Goal: Task Accomplishment & Management: Manage account settings

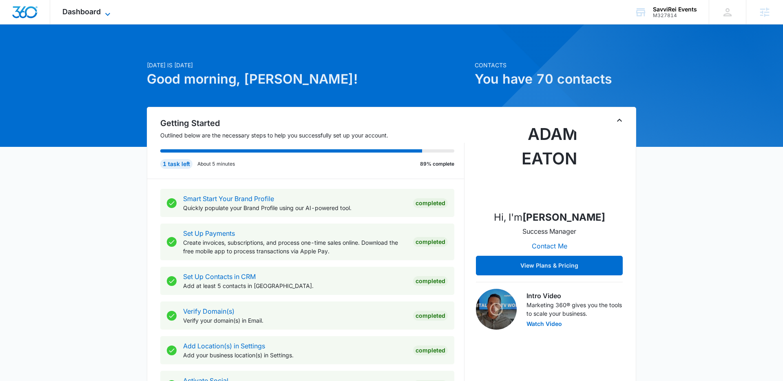
click at [91, 15] on span "Dashboard" at bounding box center [81, 11] width 38 height 9
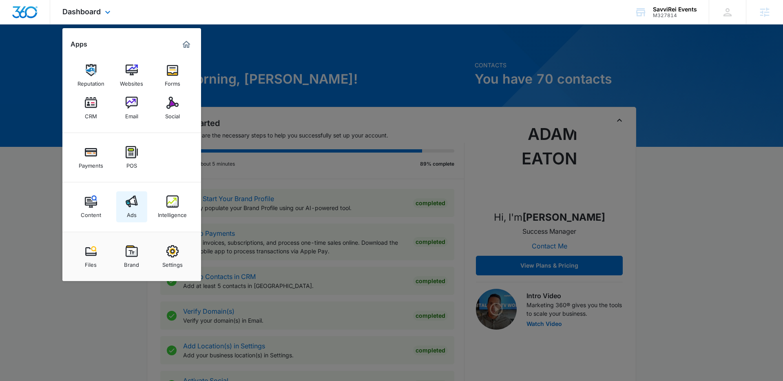
click at [132, 196] on img at bounding box center [132, 201] width 12 height 12
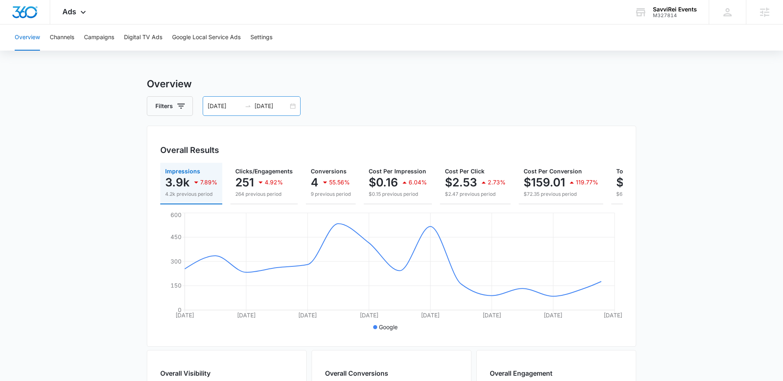
click at [292, 106] on div "[DATE] [DATE]" at bounding box center [252, 106] width 98 height 20
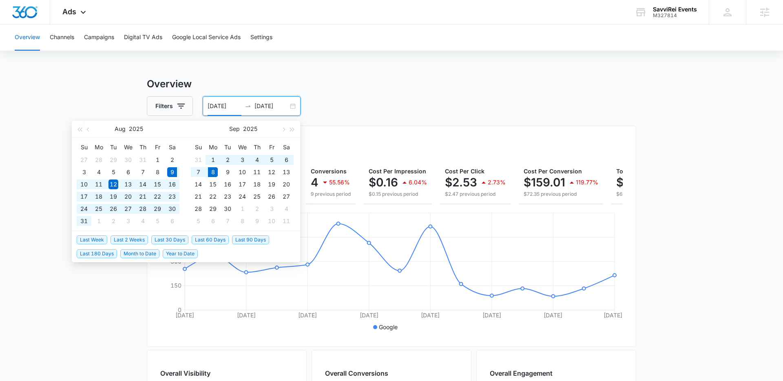
click at [172, 238] on span "Last 30 Days" at bounding box center [169, 239] width 37 height 9
type input "[DATE]"
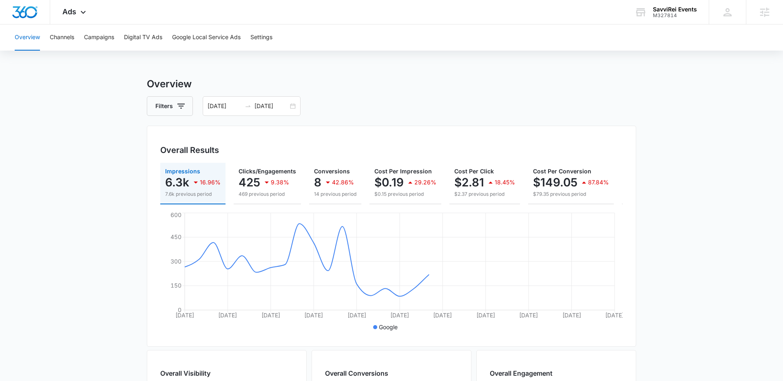
click at [124, 247] on main "Overview Filters [DATE] [DATE] Overall Results Impressions 6.3k 16.96% 7.6k pre…" at bounding box center [391, 369] width 783 height 585
click at [100, 42] on button "Campaigns" at bounding box center [99, 37] width 30 height 26
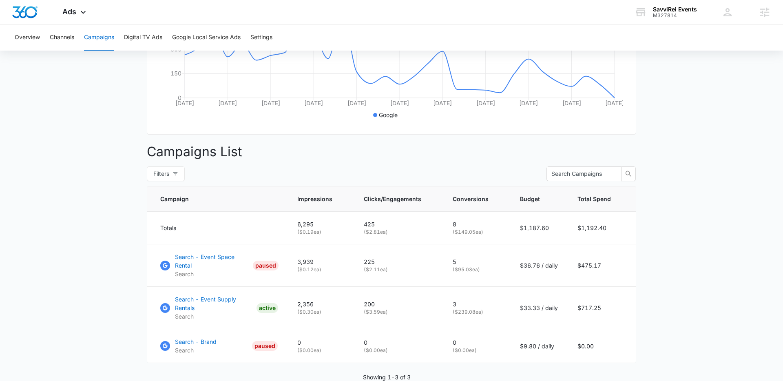
scroll to position [227, 0]
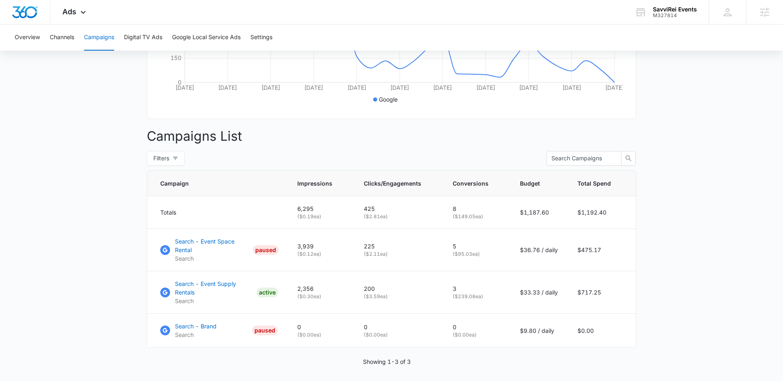
click at [118, 268] on main "Campaigns Filters [DATE] [DATE] Overall Results Impressions 6.3k 16.96% 7.6k pr…" at bounding box center [391, 127] width 783 height 556
click at [188, 279] on p "Search - Event Supply Rentals" at bounding box center [214, 287] width 78 height 17
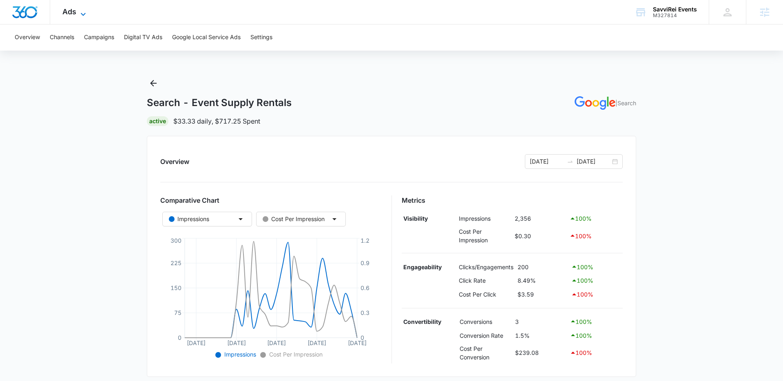
click at [79, 16] on icon at bounding box center [83, 14] width 10 height 10
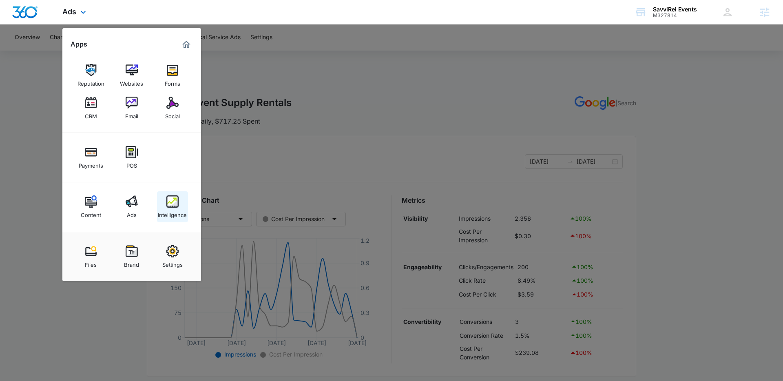
click at [171, 202] on img at bounding box center [172, 201] width 12 height 12
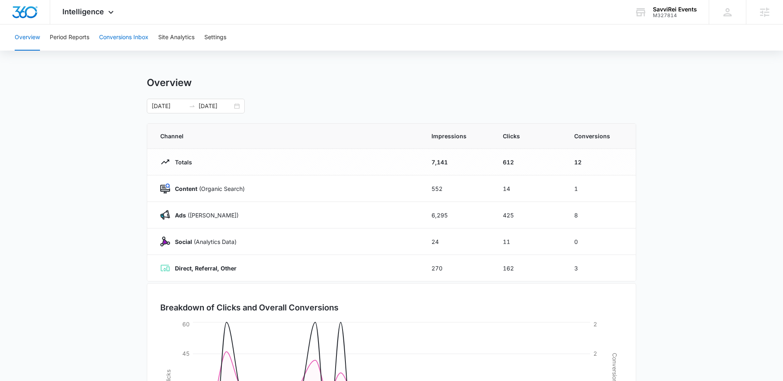
click at [114, 40] on button "Conversions Inbox" at bounding box center [123, 37] width 49 height 26
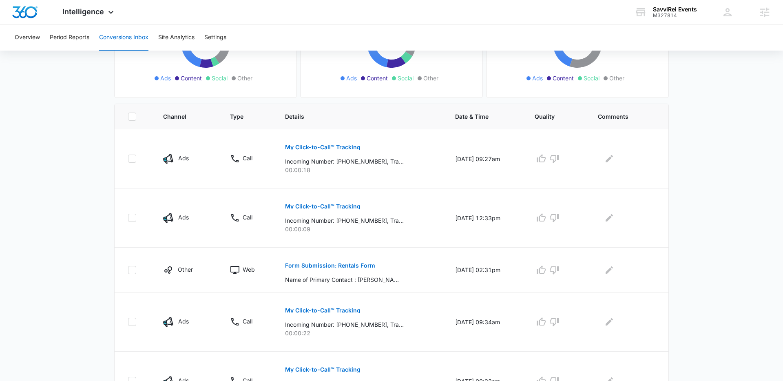
scroll to position [129, 0]
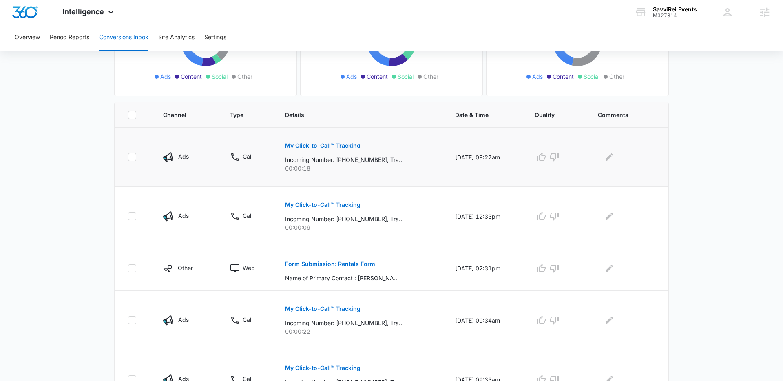
click at [290, 145] on p "My Click-to-Call™ Tracking" at bounding box center [322, 146] width 75 height 6
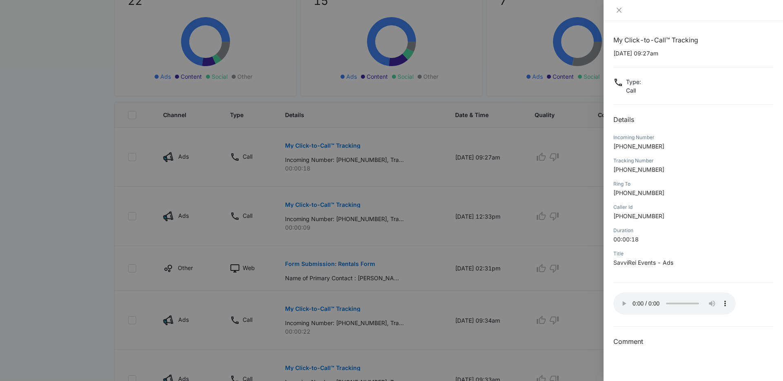
click at [644, 344] on h3 "Comment" at bounding box center [693, 341] width 160 height 10
click at [631, 364] on div "My Click-to-Call™ Tracking 09/05/2025 at 09:27am Type : Call Details Incoming N…" at bounding box center [692, 201] width 179 height 360
click at [616, 12] on icon "close" at bounding box center [619, 10] width 7 height 7
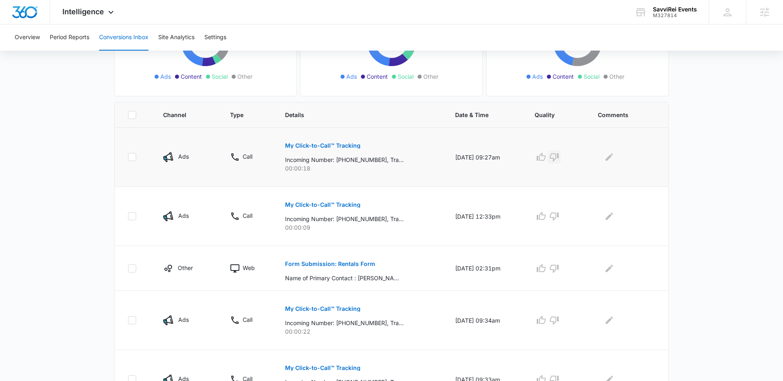
click at [559, 159] on icon "button" at bounding box center [554, 157] width 10 height 10
click at [611, 159] on icon "Edit Comments" at bounding box center [608, 156] width 7 height 7
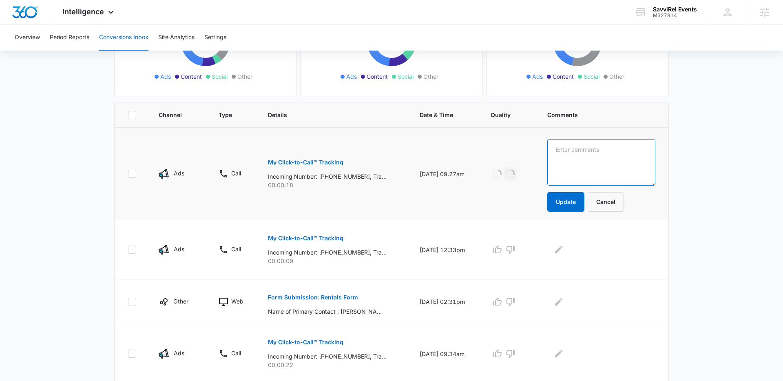
click at [610, 160] on textarea at bounding box center [601, 162] width 108 height 46
type textarea "Looking for a competitor"
click at [567, 203] on button "Update" at bounding box center [565, 202] width 37 height 20
click at [329, 237] on p "My Click-to-Call™ Tracking" at bounding box center [305, 238] width 75 height 6
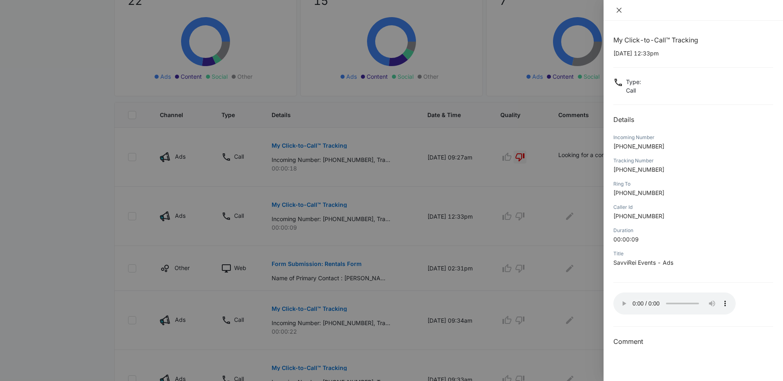
click at [619, 12] on icon "close" at bounding box center [619, 10] width 7 height 7
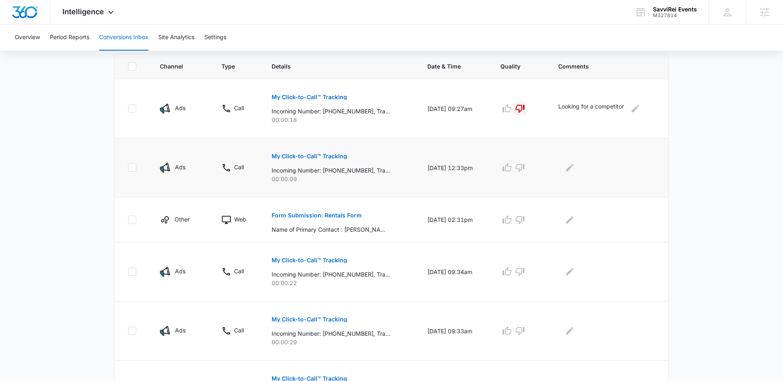
scroll to position [190, 0]
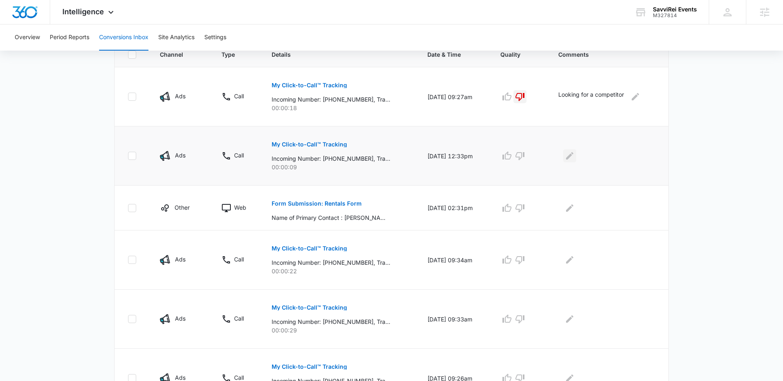
click at [572, 159] on icon "Edit Comments" at bounding box center [570, 156] width 10 height 10
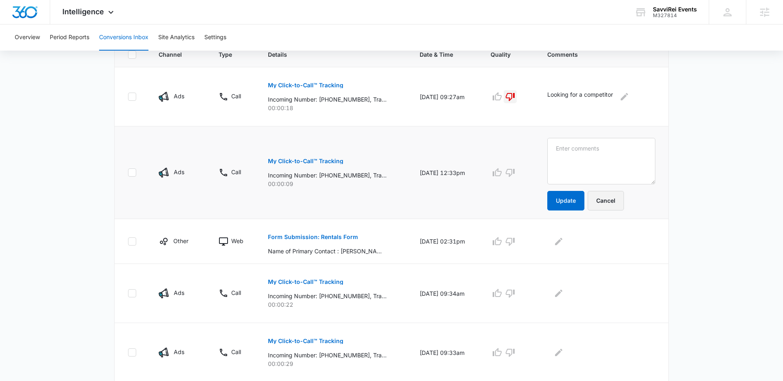
click at [618, 199] on button "Cancel" at bounding box center [605, 201] width 36 height 20
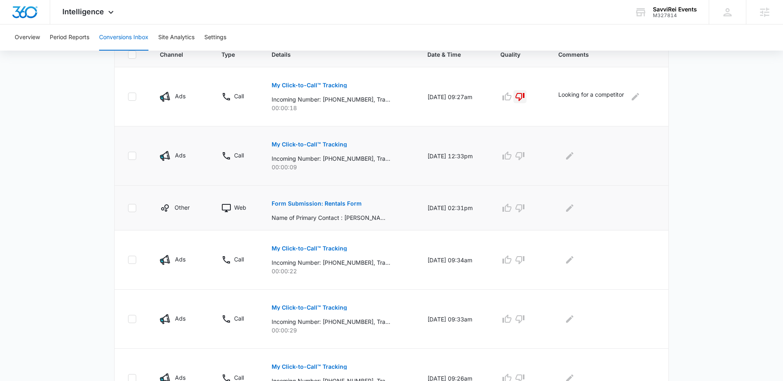
click at [344, 201] on p "Form Submission: Rentals Form" at bounding box center [316, 204] width 90 height 6
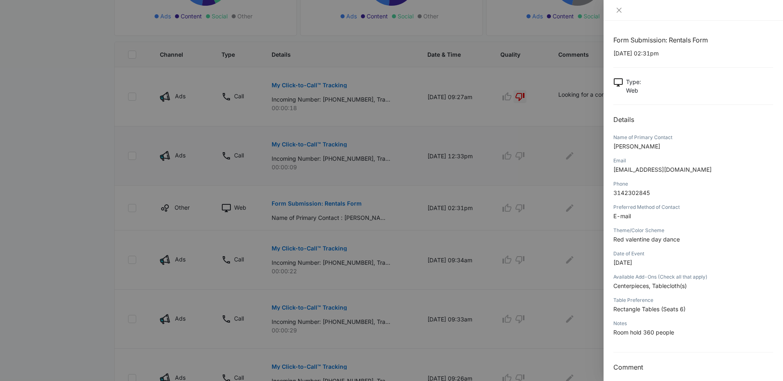
scroll to position [7, 0]
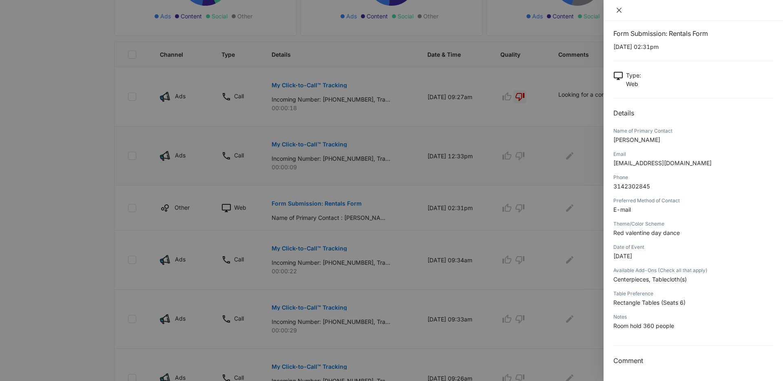
click at [620, 10] on icon "close" at bounding box center [619, 10] width 7 height 7
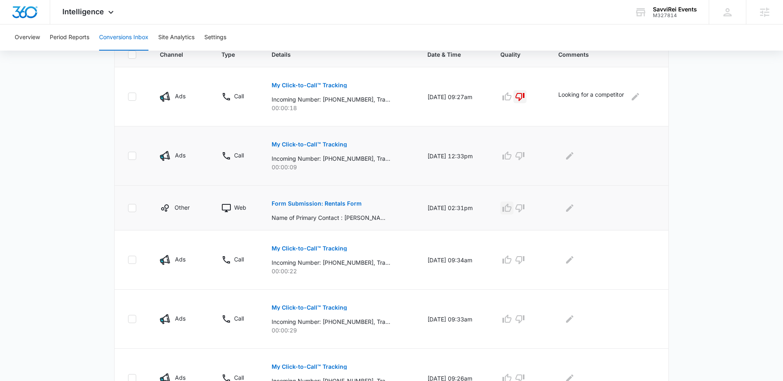
click at [509, 208] on icon "button" at bounding box center [507, 208] width 10 height 10
click at [569, 210] on icon "Edit Comments" at bounding box center [569, 207] width 7 height 7
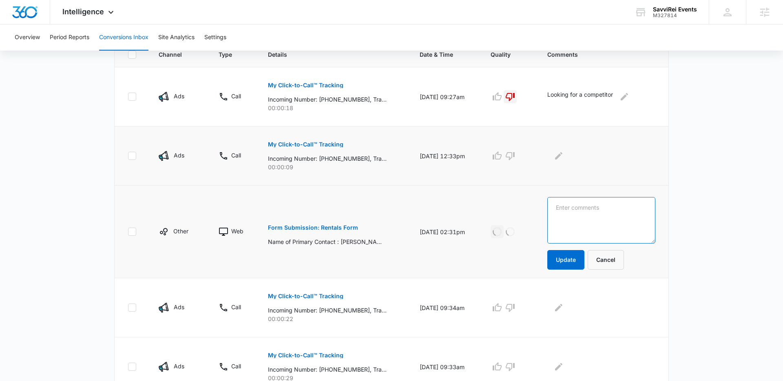
click at [585, 212] on textarea at bounding box center [601, 220] width 108 height 46
type textarea "Valentine Day Dance"
click at [574, 254] on button "Update" at bounding box center [565, 260] width 37 height 20
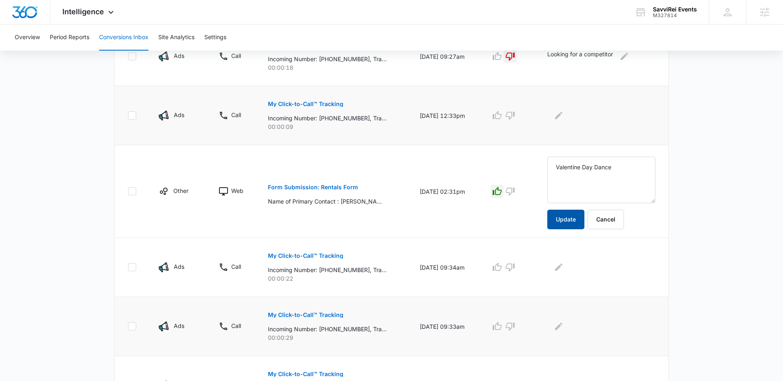
scroll to position [256, 0]
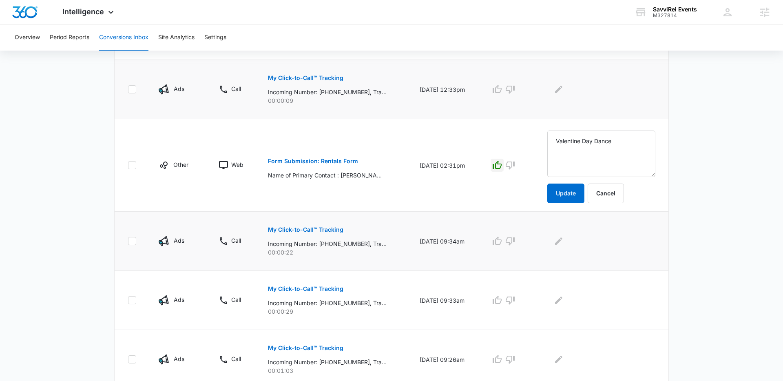
click at [328, 230] on p "My Click-to-Call™ Tracking" at bounding box center [305, 230] width 75 height 6
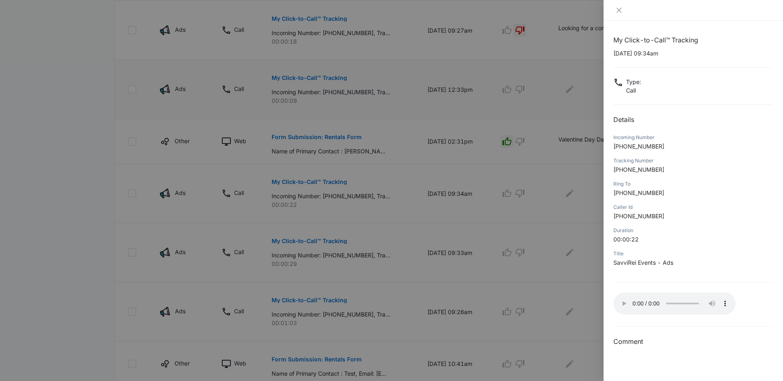
click at [634, 15] on div at bounding box center [692, 10] width 179 height 21
click at [619, 11] on icon "close" at bounding box center [618, 10] width 5 height 5
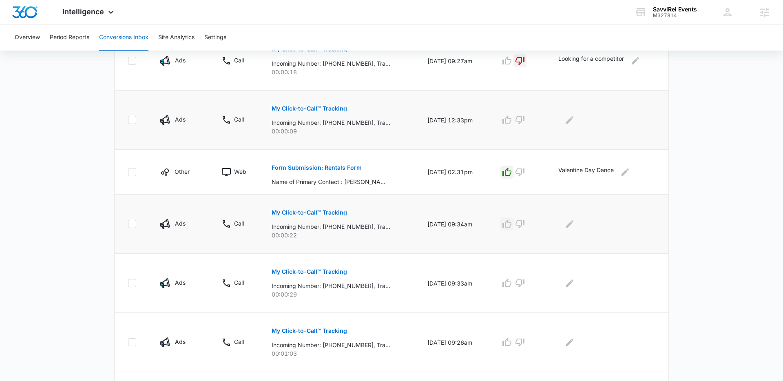
scroll to position [214, 0]
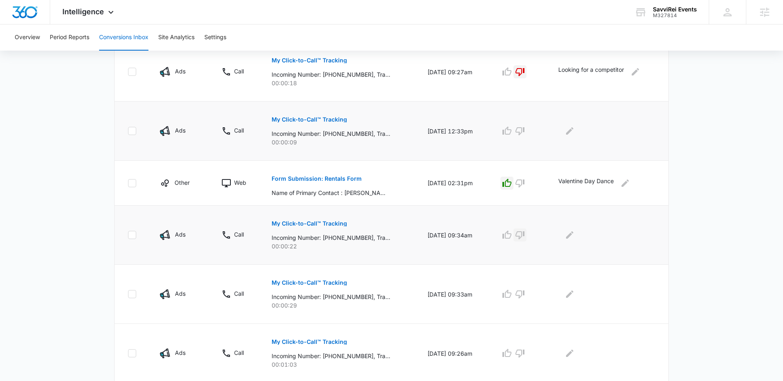
click at [523, 236] on icon "button" at bounding box center [519, 235] width 9 height 8
click at [569, 236] on icon "Edit Comments" at bounding box center [570, 235] width 10 height 10
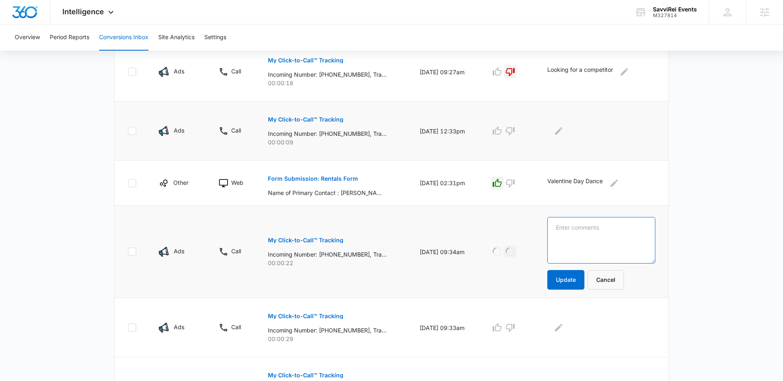
click at [574, 236] on textarea at bounding box center [601, 240] width 108 height 46
click at [567, 229] on textarea "Cotton Candy Machines." at bounding box center [601, 240] width 108 height 46
click at [616, 238] on textarea "Looking for Cotton Candy Machines." at bounding box center [601, 240] width 108 height 46
type textarea "Looking for Cotton Candy Machines, which we do not have."
click at [583, 277] on button "Update" at bounding box center [565, 280] width 37 height 20
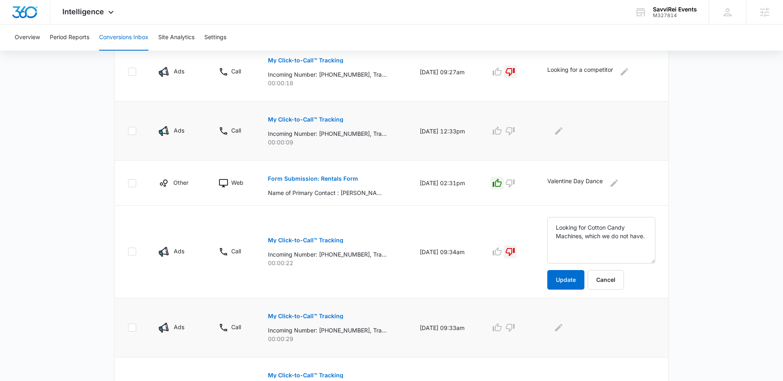
click at [302, 315] on p "My Click-to-Call™ Tracking" at bounding box center [305, 316] width 75 height 6
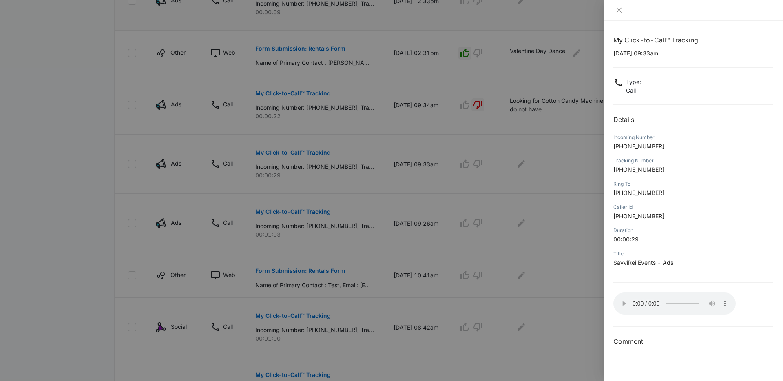
scroll to position [337, 0]
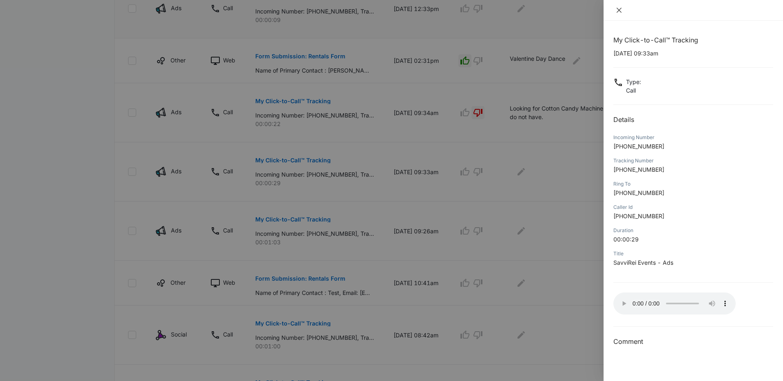
click at [620, 11] on icon "close" at bounding box center [618, 10] width 5 height 5
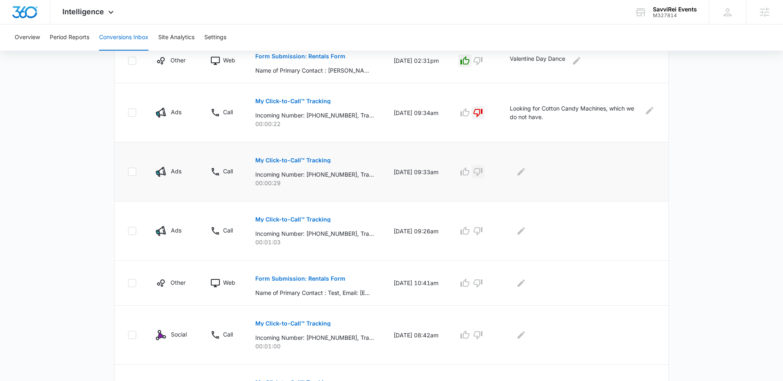
click at [483, 171] on icon "button" at bounding box center [478, 172] width 10 height 10
click at [526, 173] on icon "Edit Comments" at bounding box center [521, 172] width 10 height 10
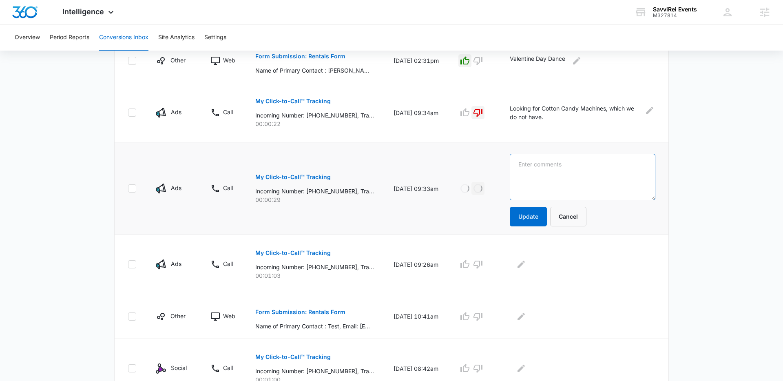
click at [554, 175] on textarea at bounding box center [583, 177] width 146 height 46
type textarea "Looking for a Competitor. Delay on call so they were missing each other."
click at [530, 217] on button "Update" at bounding box center [528, 217] width 37 height 20
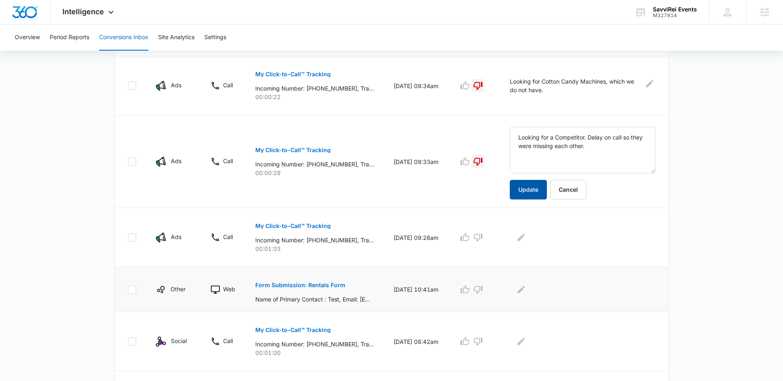
scroll to position [386, 0]
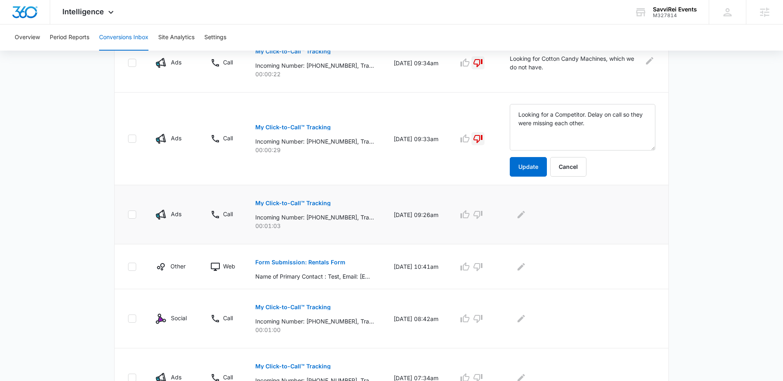
click at [309, 202] on p "My Click-to-Call™ Tracking" at bounding box center [292, 203] width 75 height 6
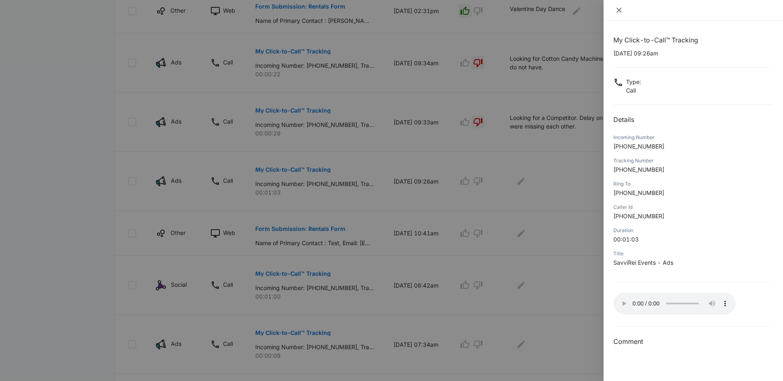
click at [618, 10] on icon "close" at bounding box center [618, 10] width 5 height 5
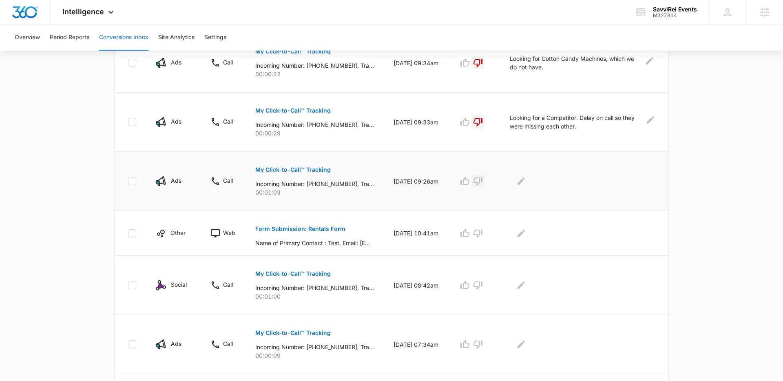
click at [482, 182] on icon "button" at bounding box center [477, 181] width 9 height 8
click at [524, 182] on icon "Edit Comments" at bounding box center [521, 181] width 10 height 10
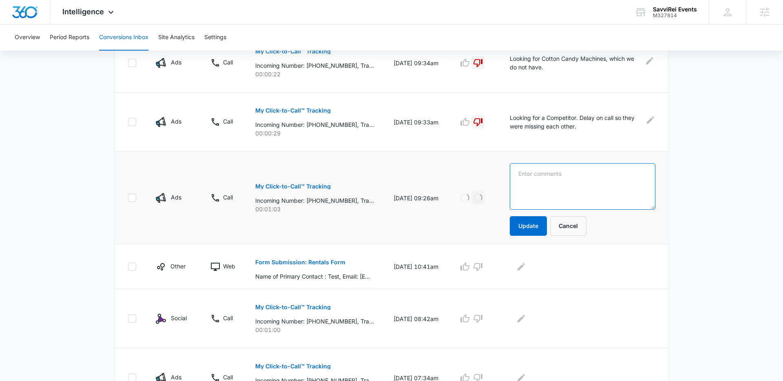
click at [539, 182] on textarea at bounding box center [583, 186] width 146 height 46
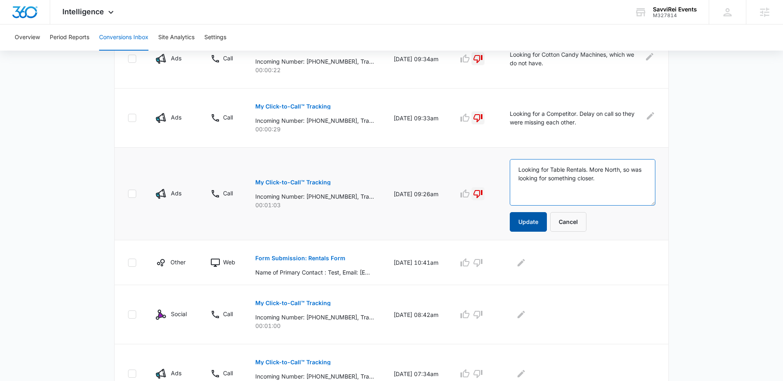
type textarea "Looking for Table Rentals. More North, so was looking for something closer."
click at [531, 218] on button "Update" at bounding box center [528, 223] width 37 height 20
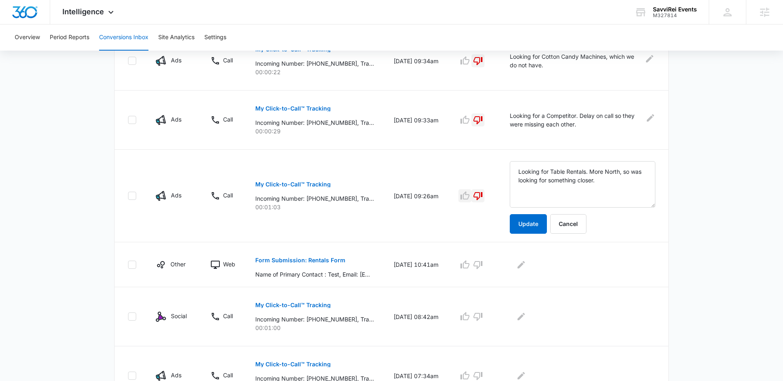
click at [470, 197] on icon "button" at bounding box center [465, 196] width 10 height 10
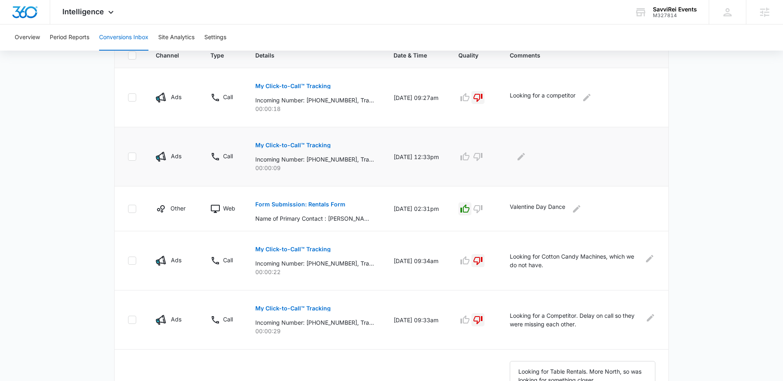
scroll to position [187, 0]
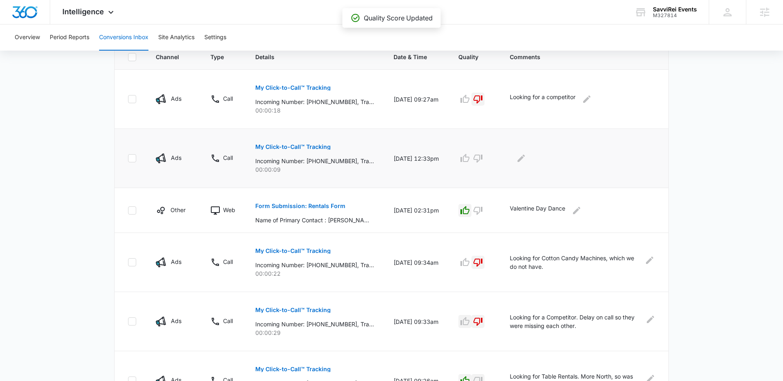
click at [470, 322] on icon "button" at bounding box center [465, 321] width 10 height 10
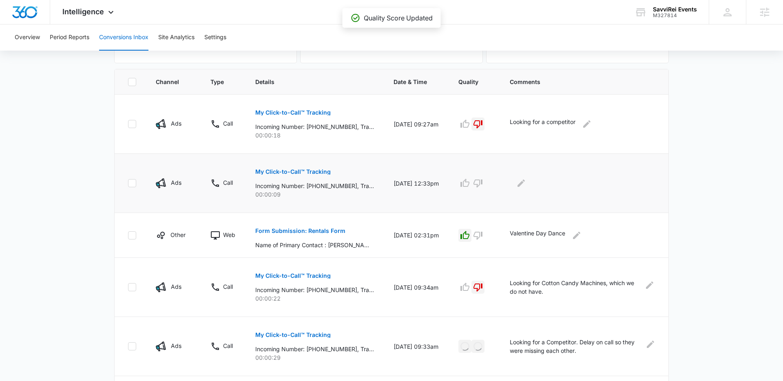
scroll to position [159, 0]
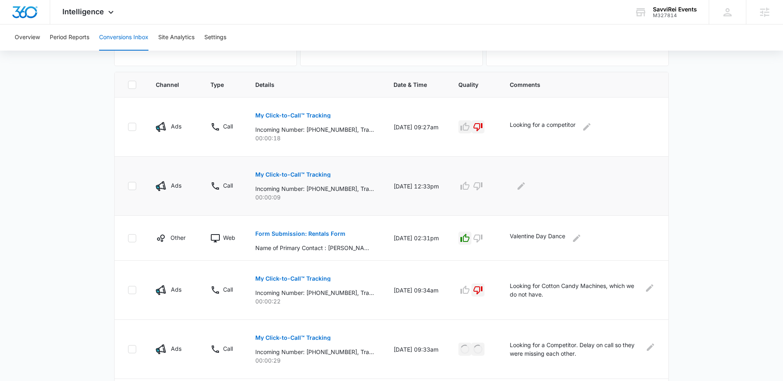
click at [470, 124] on icon "button" at bounding box center [465, 127] width 10 height 10
click at [469, 291] on icon "button" at bounding box center [464, 289] width 9 height 8
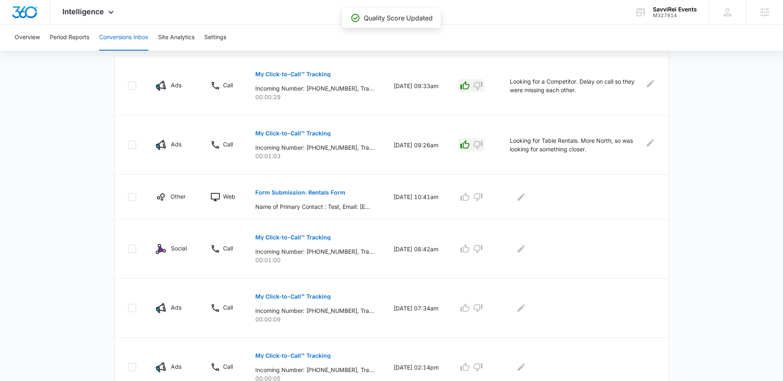
scroll to position [460, 0]
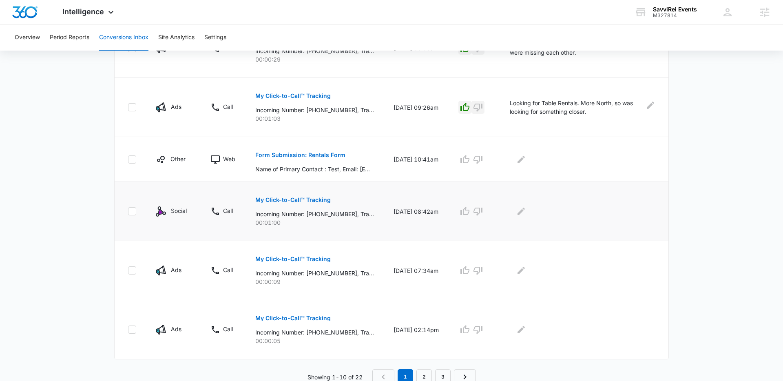
click at [305, 202] on p "My Click-to-Call™ Tracking" at bounding box center [292, 200] width 75 height 6
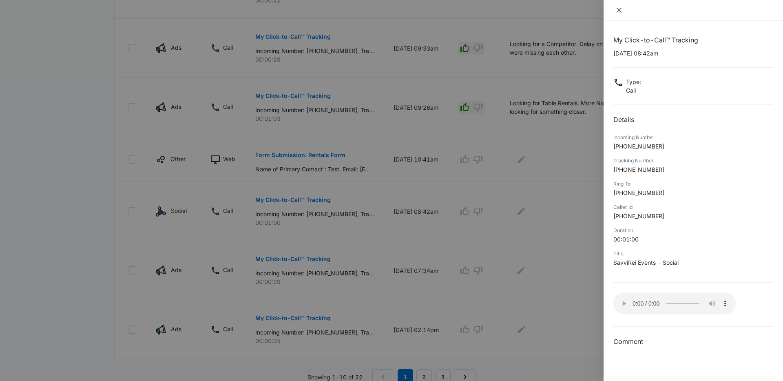
drag, startPoint x: 619, startPoint y: 10, endPoint x: 641, endPoint y: 88, distance: 81.2
click at [619, 10] on icon "close" at bounding box center [618, 10] width 5 height 5
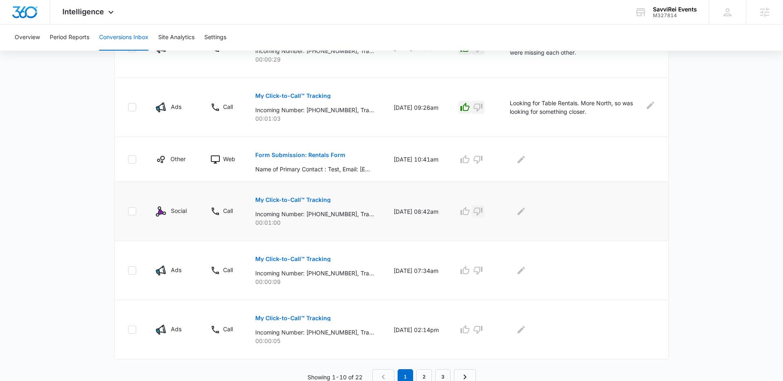
click at [484, 216] on button "button" at bounding box center [477, 211] width 13 height 13
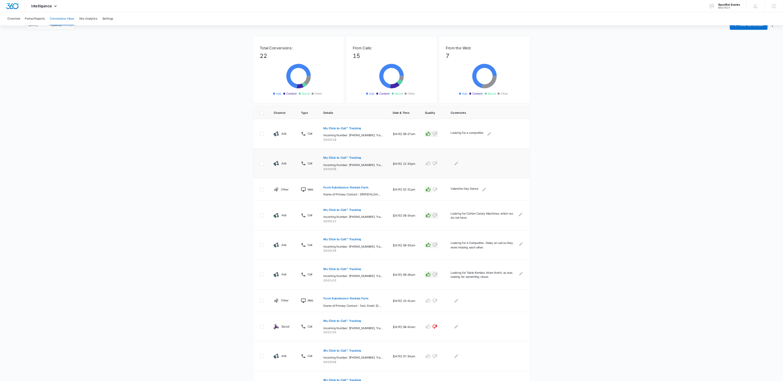
scroll to position [0, 0]
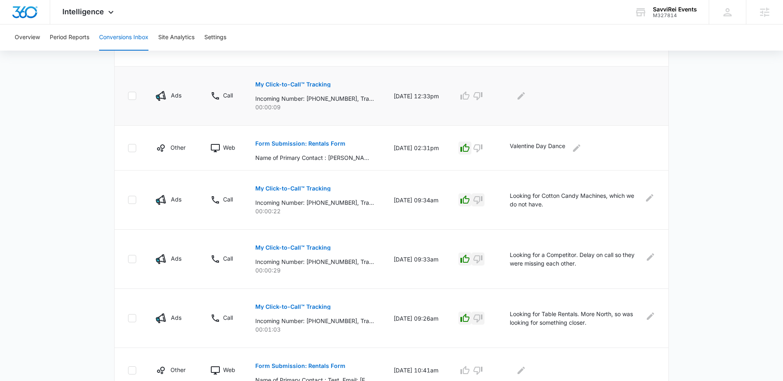
scroll to position [251, 0]
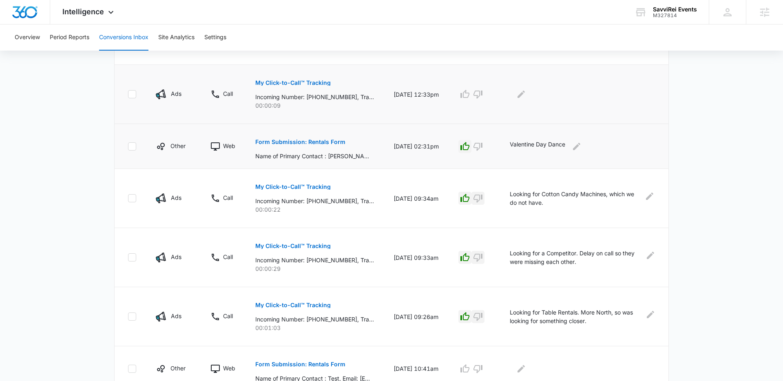
click at [569, 131] on tbody "Ads Call My Click-to-Call™ Tracking Incoming Number: +13143275978, Tracking Num…" at bounding box center [392, 287] width 554 height 563
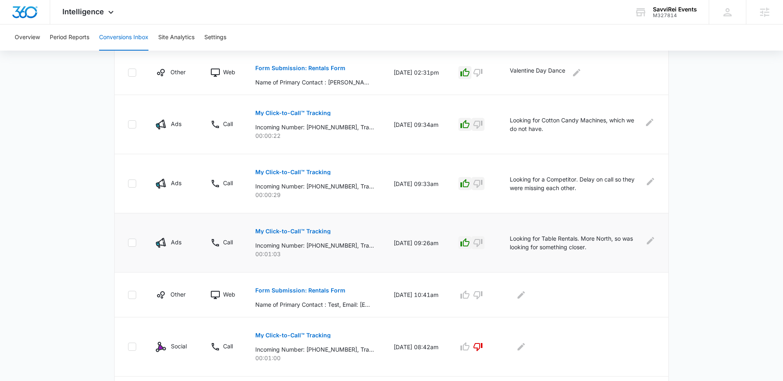
scroll to position [271, 0]
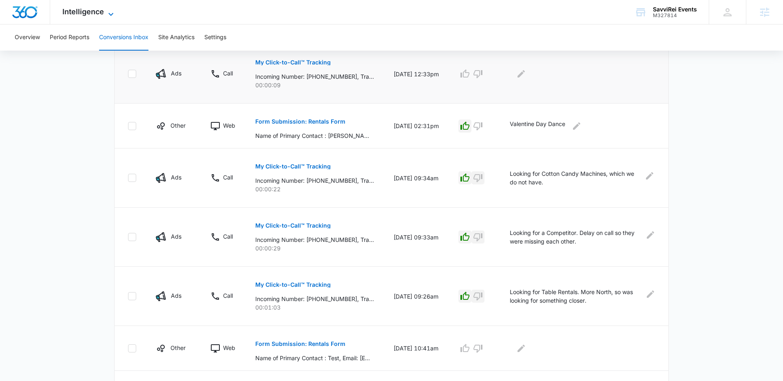
click at [112, 13] on icon at bounding box center [111, 14] width 10 height 10
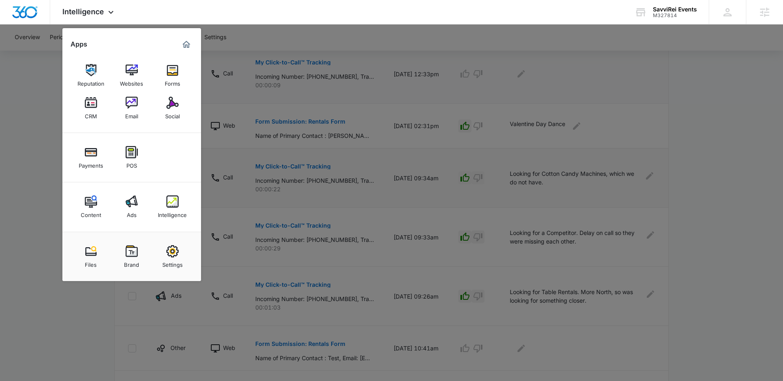
drag, startPoint x: 134, startPoint y: 203, endPoint x: 130, endPoint y: 203, distance: 4.5
click at [134, 203] on img at bounding box center [132, 201] width 12 height 12
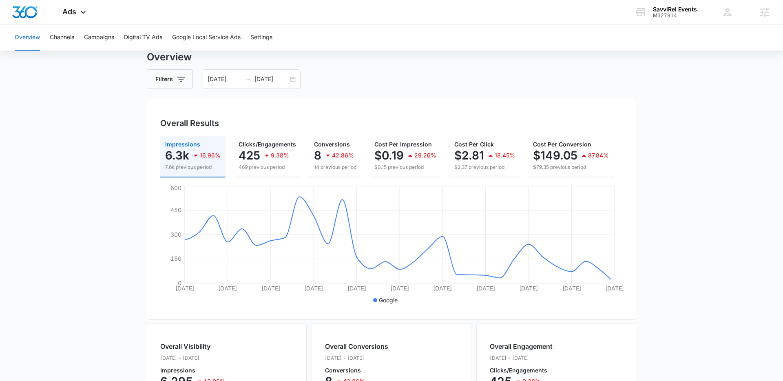
scroll to position [29, 0]
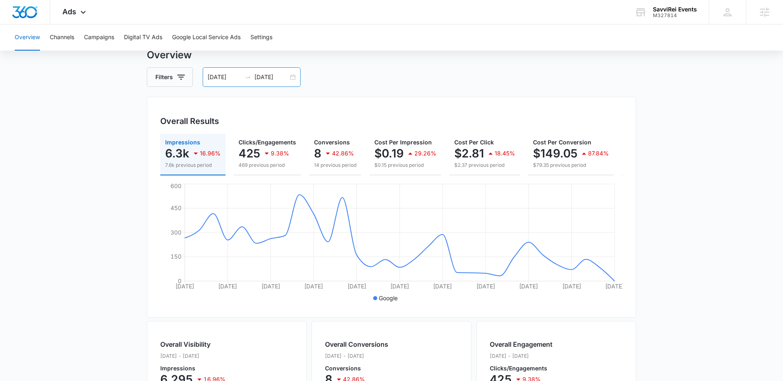
click at [294, 77] on div "08/09/2025 09/08/2025" at bounding box center [252, 77] width 98 height 20
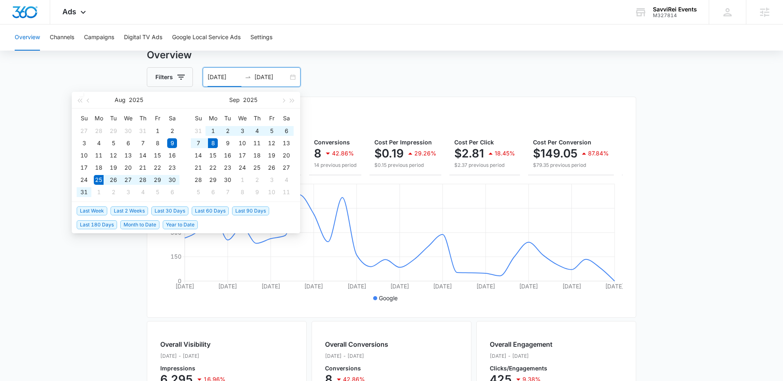
click at [138, 211] on span "Last 2 Weeks" at bounding box center [129, 210] width 38 height 9
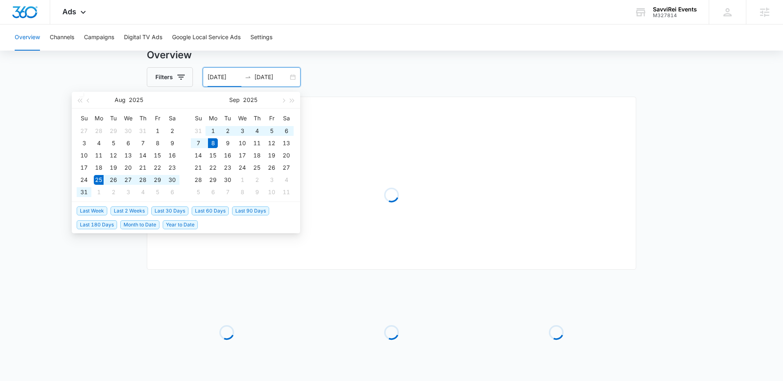
type input "08/25/2025"
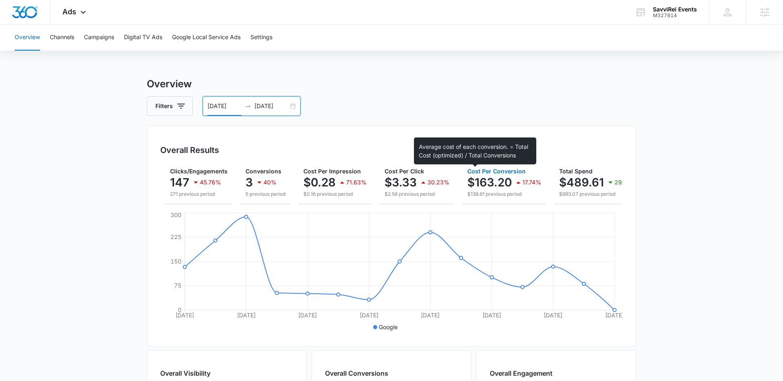
scroll to position [0, 0]
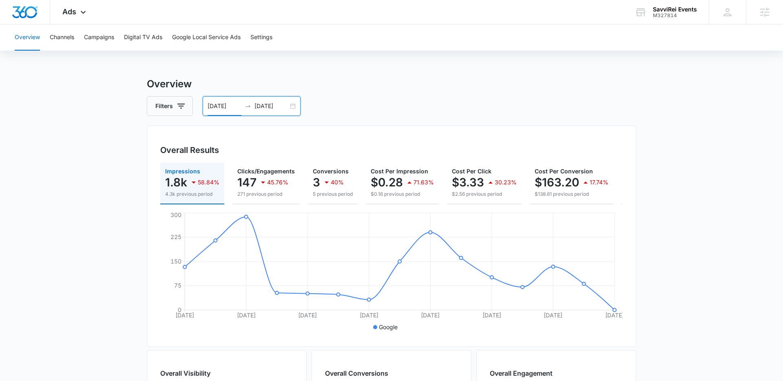
click at [86, 192] on main "Overview Filters 08/25/2025 09/08/2025 Overall Results Impressions 1.8k 58.84% …" at bounding box center [391, 369] width 783 height 585
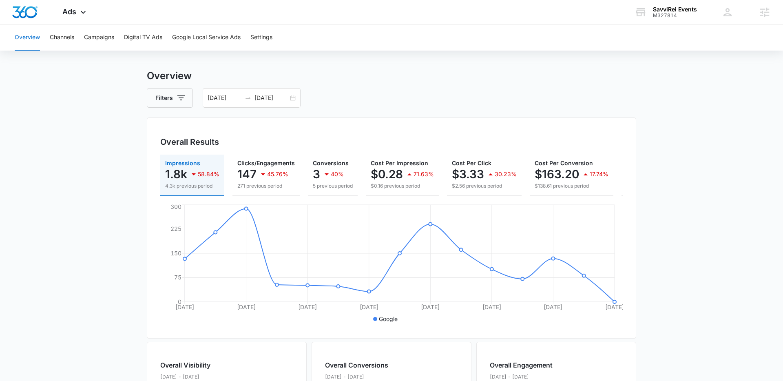
scroll to position [10, 0]
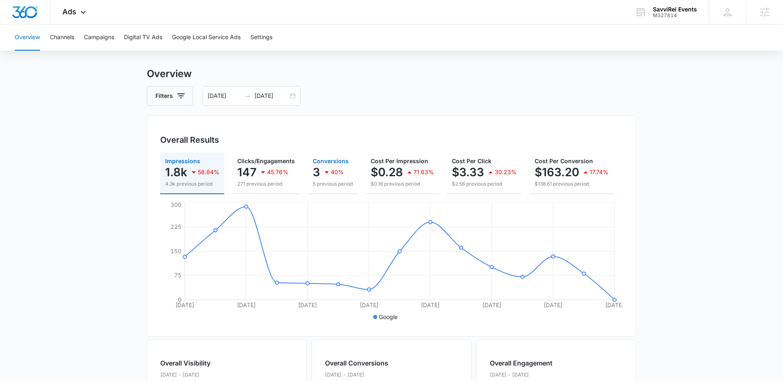
click at [328, 181] on p "5 previous period" at bounding box center [333, 183] width 40 height 7
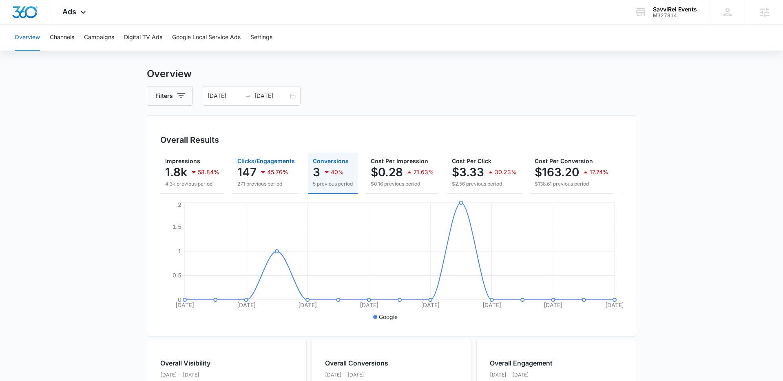
click at [254, 169] on p "147" at bounding box center [246, 172] width 19 height 13
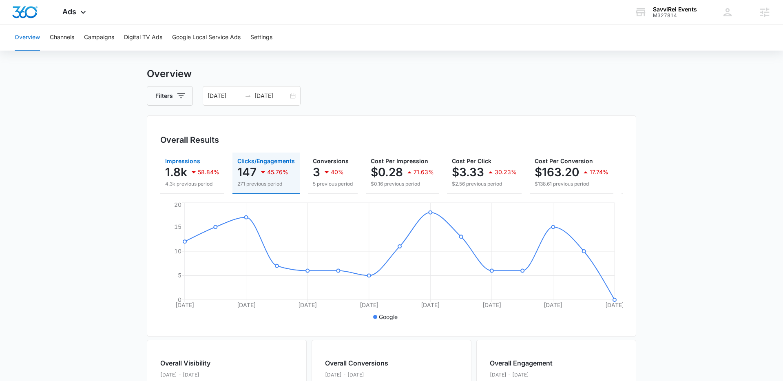
click at [183, 174] on p "1.8k" at bounding box center [176, 172] width 22 height 13
